Goal: Register for event/course

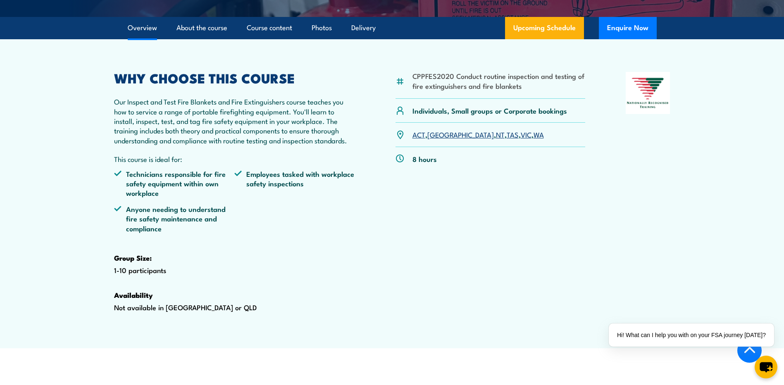
scroll to position [124, 0]
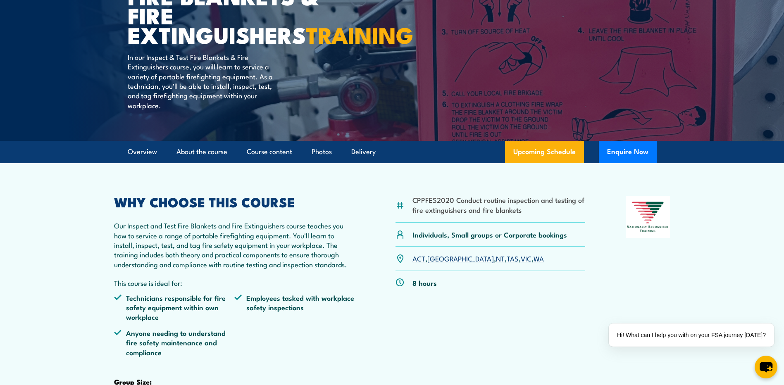
click at [437, 263] on link "[GEOGRAPHIC_DATA]" at bounding box center [461, 258] width 67 height 10
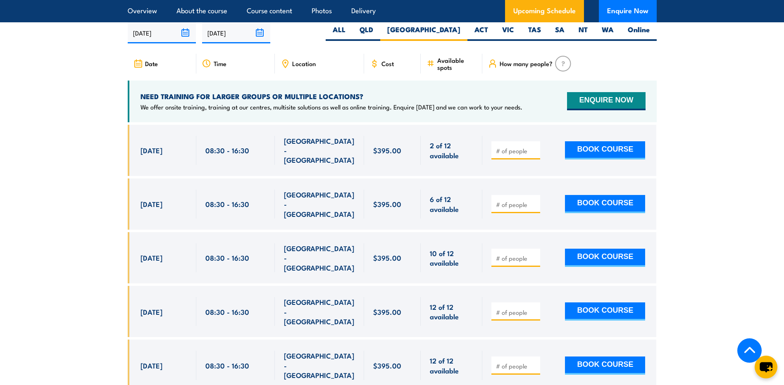
scroll to position [1536, 0]
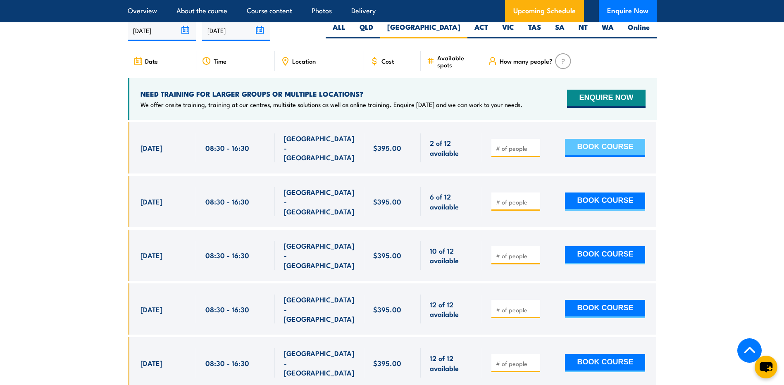
click at [586, 156] on button "BOOK COURSE" at bounding box center [605, 148] width 80 height 18
click at [659, 170] on section "UPCOMING SCHEDULE FOR - "Inspect and test fire blankets and fire extinguishers …" at bounding box center [392, 219] width 784 height 472
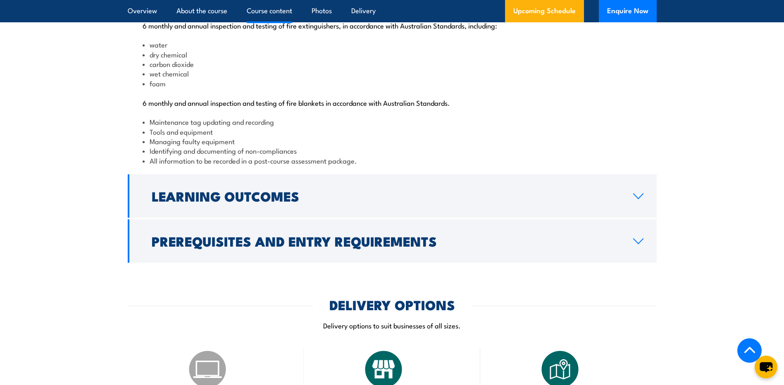
scroll to position [874, 0]
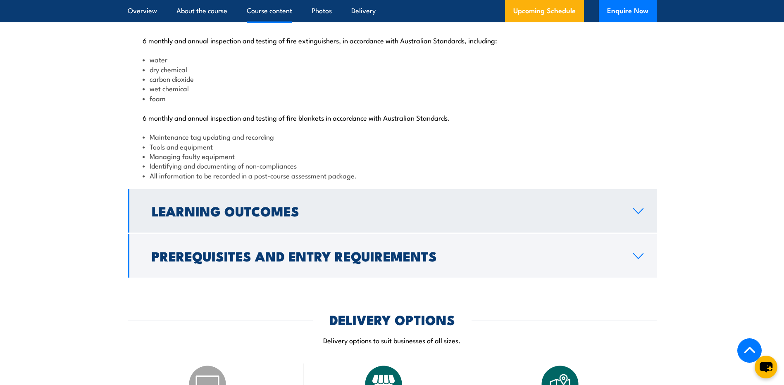
click at [389, 217] on h2 "Learning Outcomes" at bounding box center [386, 211] width 468 height 12
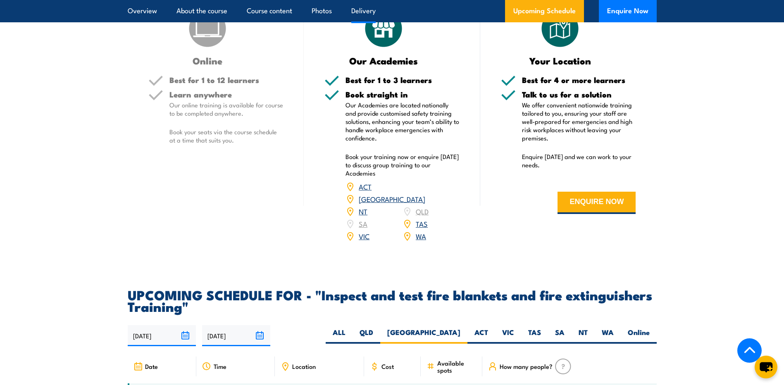
scroll to position [1039, 0]
